Goal: Task Accomplishment & Management: Check status

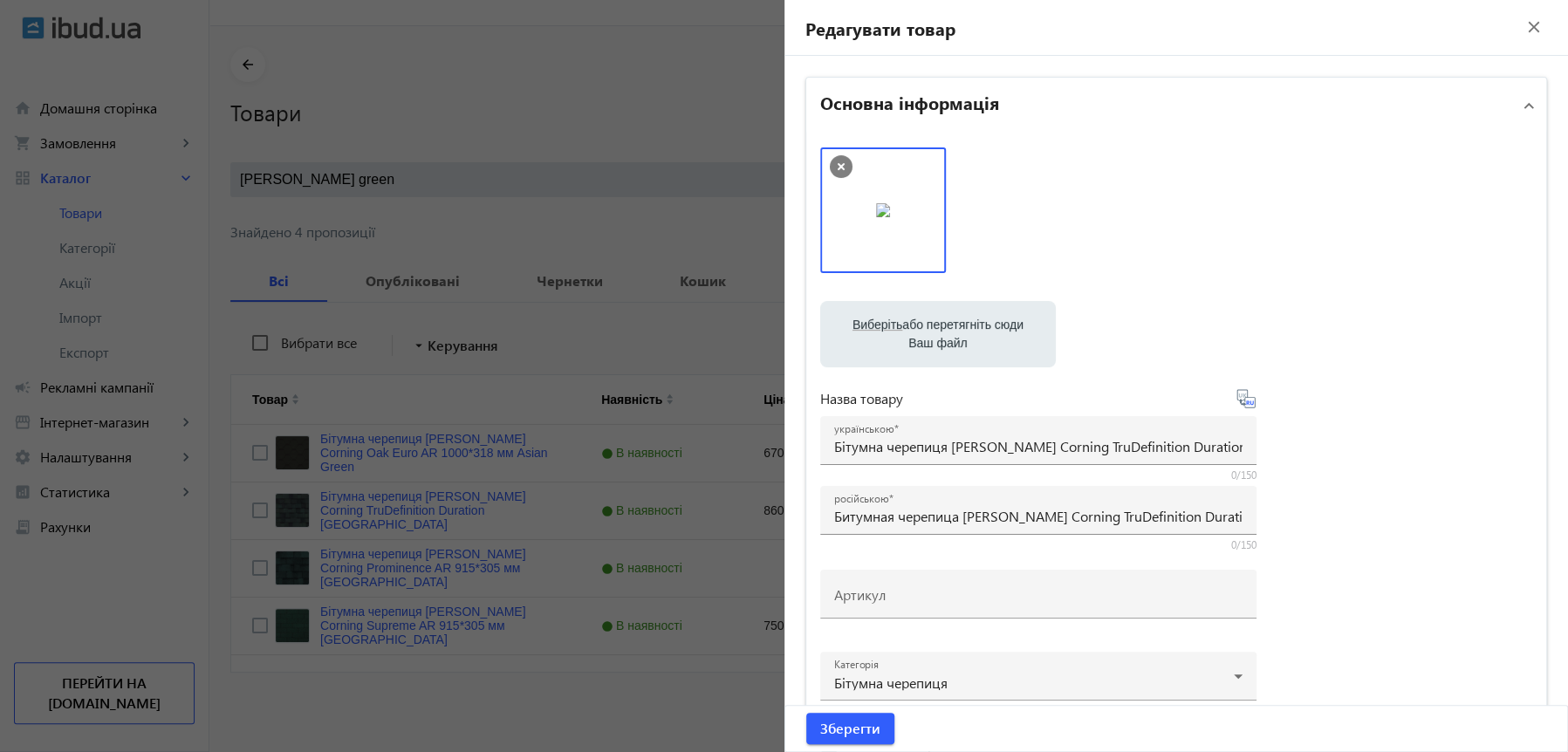
scroll to position [177, 0]
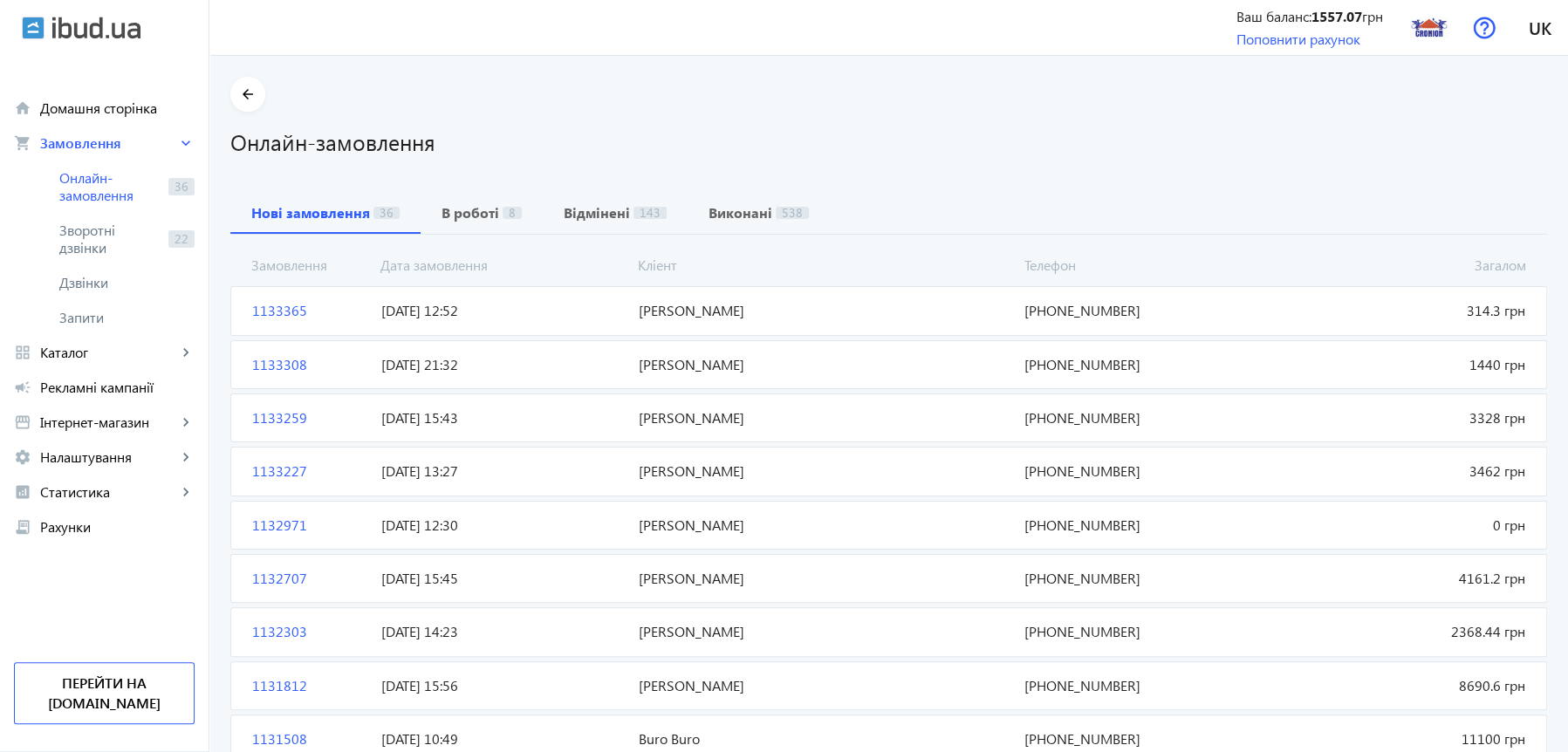
click at [259, 305] on span "1133365" at bounding box center [310, 311] width 129 height 19
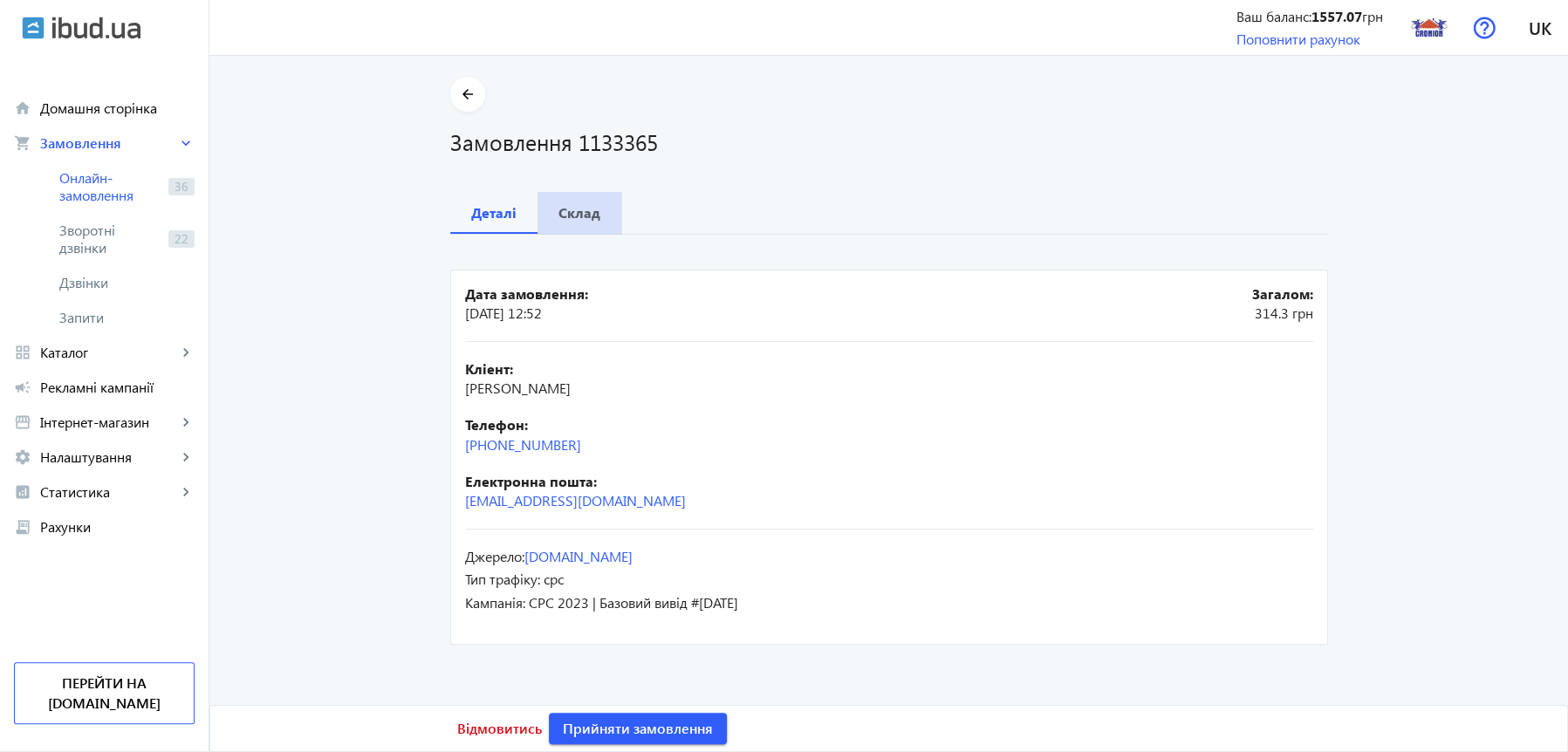
click at [578, 212] on b "Склад" at bounding box center [579, 213] width 42 height 14
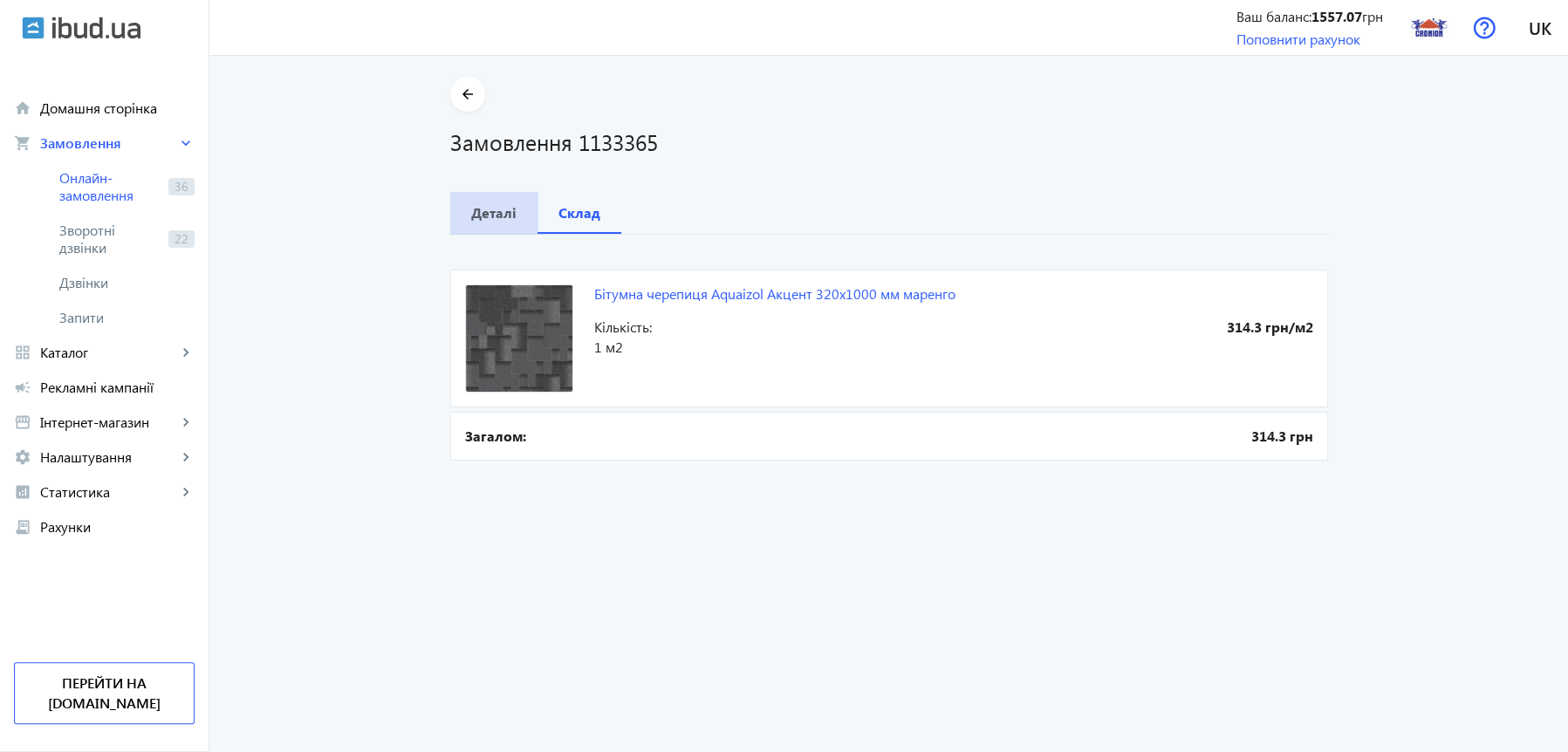
click at [496, 206] on b "Деталі" at bounding box center [493, 213] width 45 height 14
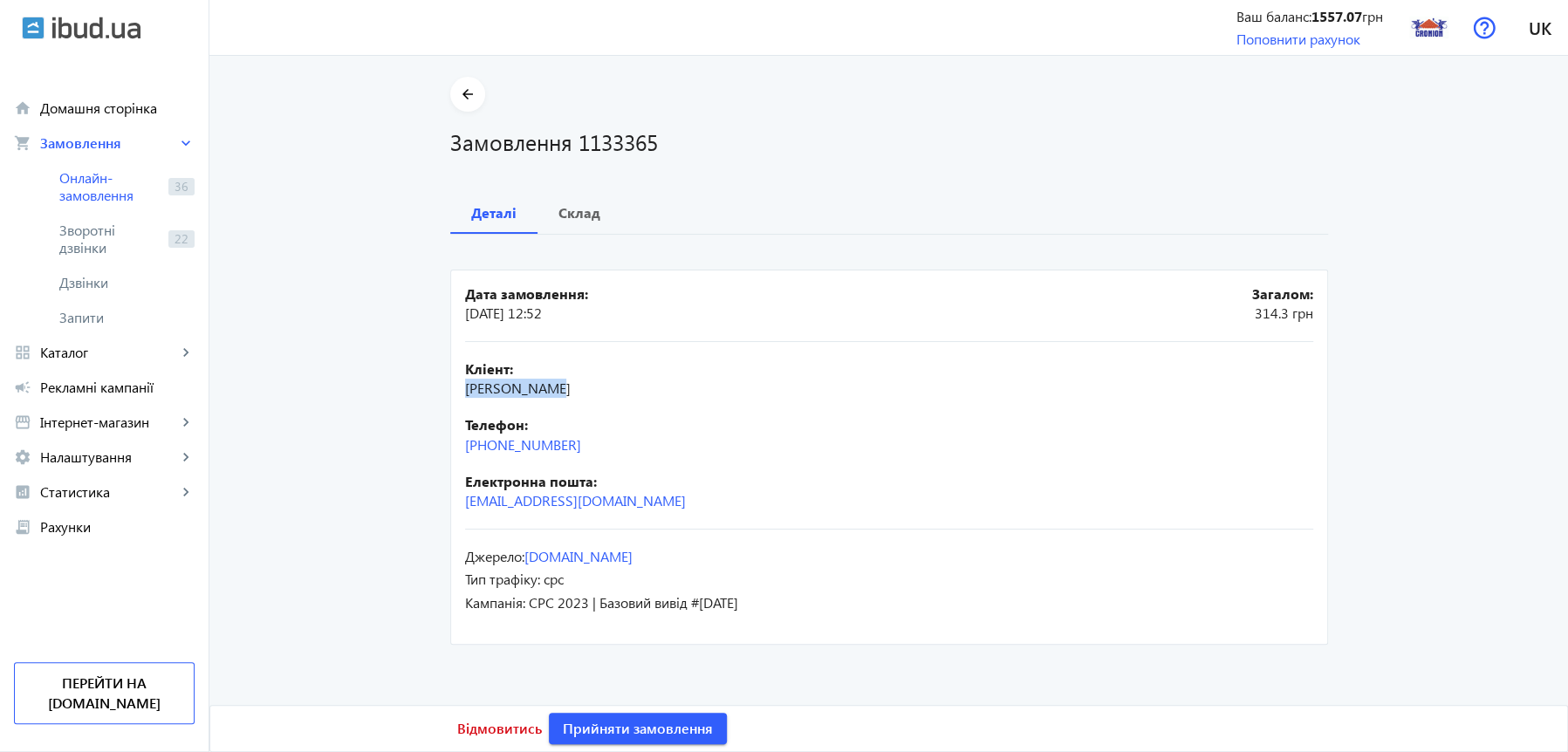
drag, startPoint x: 551, startPoint y: 393, endPoint x: 438, endPoint y: 399, distance: 113.2
click at [450, 399] on div "Дата замовлення: 27.08.2025 12:52 Загалом: 314.3 грн Кліент: Василь Кваша Телеф…" at bounding box center [888, 442] width 878 height 414
copy span "Василь Кваша"
drag, startPoint x: 596, startPoint y: 449, endPoint x: 407, endPoint y: 457, distance: 189.2
click at [450, 457] on div "Дата замовлення: 27.08.2025 12:52 Загалом: 314.3 грн Кліент: Василь Кваша Телеф…" at bounding box center [888, 442] width 878 height 414
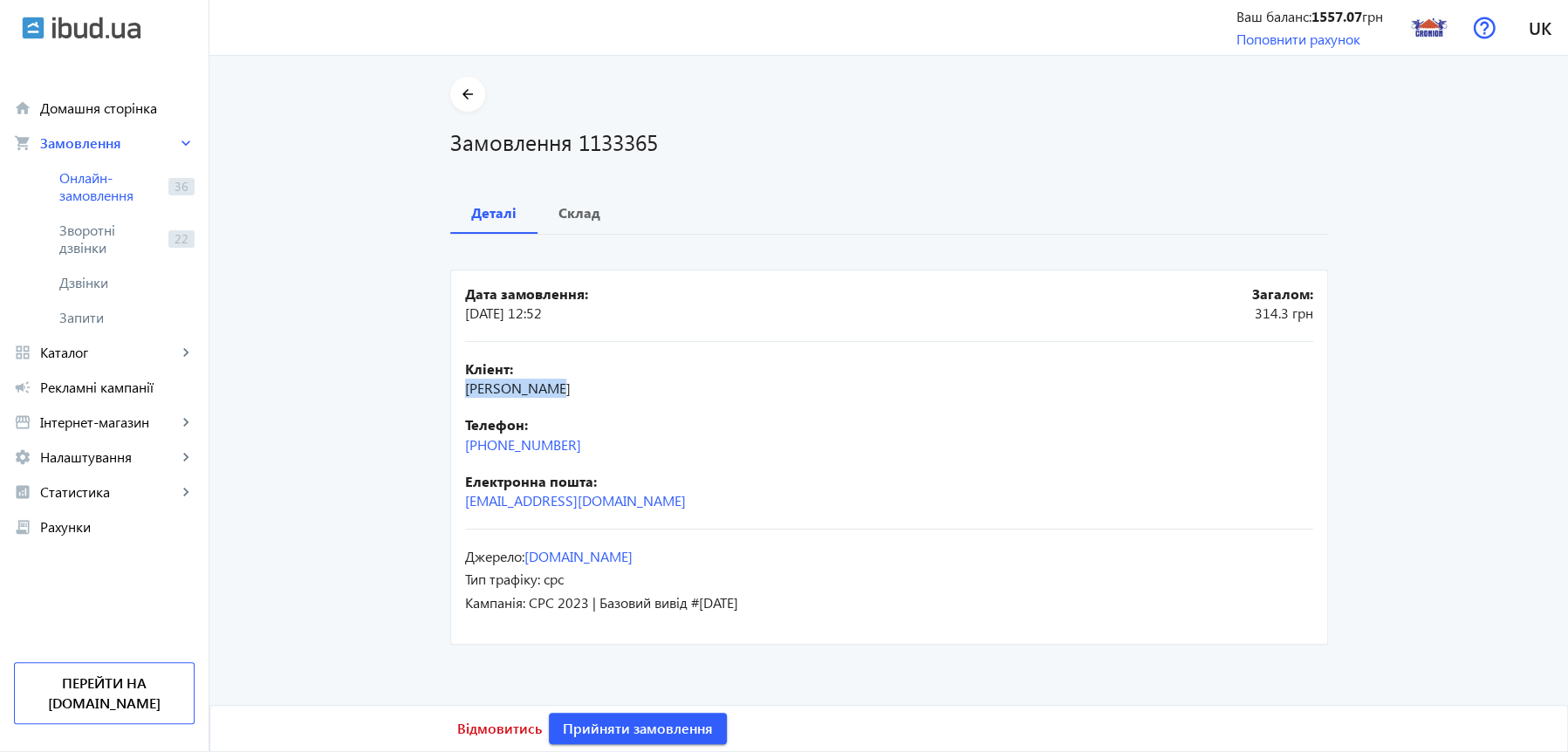
copy link "+38(093)742-83-66"
